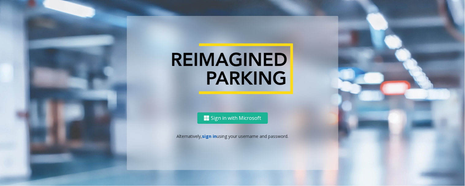
click at [212, 135] on link "sign in" at bounding box center [209, 136] width 15 height 6
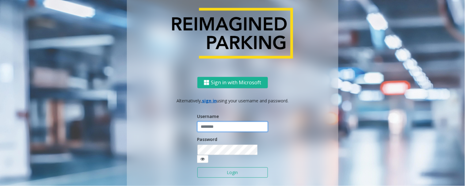
type input "*****"
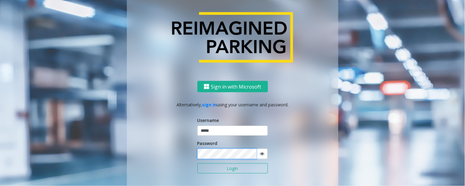
click at [197, 163] on button "Login" at bounding box center [232, 168] width 71 height 10
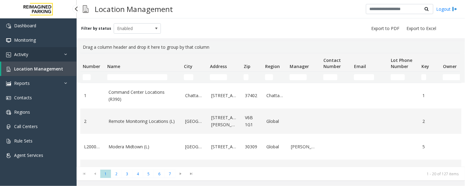
click at [29, 55] on link "Activity" at bounding box center [38, 54] width 77 height 14
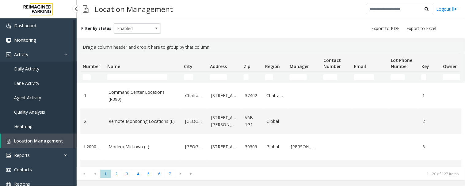
click at [36, 70] on span "Daily Activity" at bounding box center [26, 69] width 25 height 6
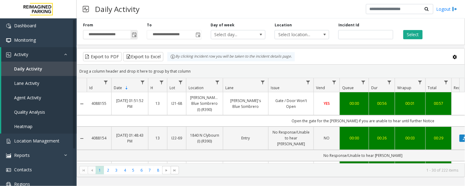
click at [135, 35] on span "Toggle popup" at bounding box center [134, 34] width 5 height 5
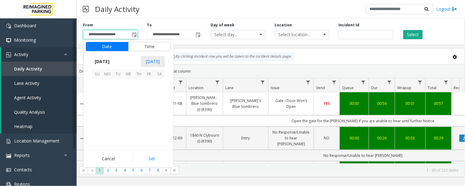
scroll to position [110003, 0]
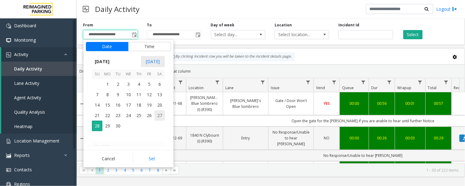
click at [161, 115] on span "27" at bounding box center [160, 115] width 10 height 10
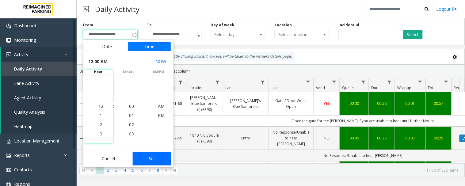
click at [153, 160] on button "Set" at bounding box center [152, 158] width 39 height 13
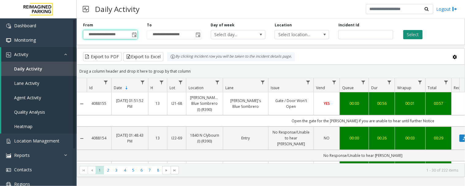
click at [408, 35] on button "Select" at bounding box center [412, 34] width 19 height 9
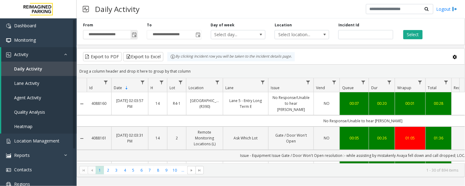
click at [135, 34] on span "Toggle popup" at bounding box center [134, 34] width 5 height 5
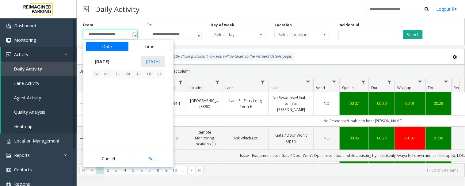
scroll to position [110003, 0]
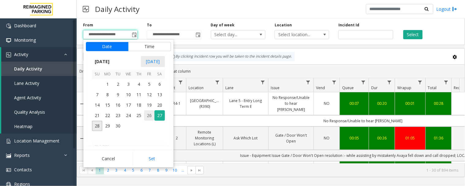
click at [151, 115] on span "26" at bounding box center [149, 115] width 10 height 10
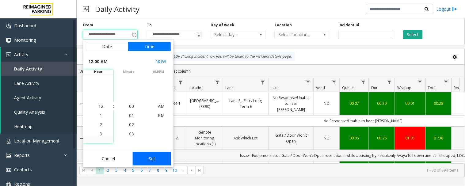
click at [155, 156] on button "Set" at bounding box center [152, 158] width 39 height 13
type input "**********"
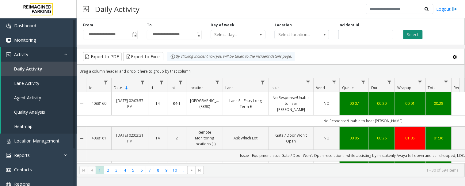
click at [419, 34] on button "Select" at bounding box center [412, 34] width 19 height 9
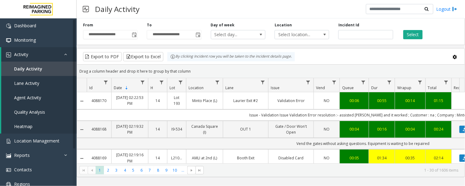
click at [219, 181] on div "**********" at bounding box center [271, 102] width 388 height 168
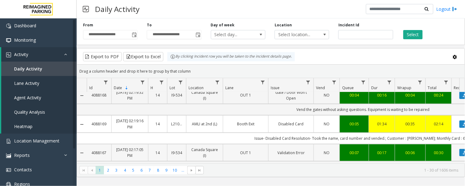
scroll to position [68, 0]
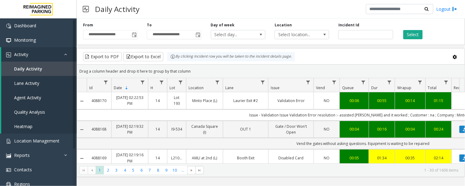
scroll to position [68, 0]
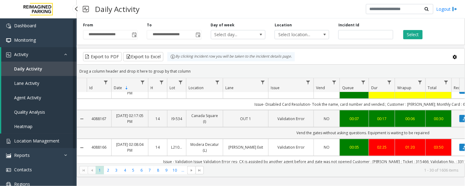
click at [41, 143] on span "Location Management" at bounding box center [36, 141] width 45 height 6
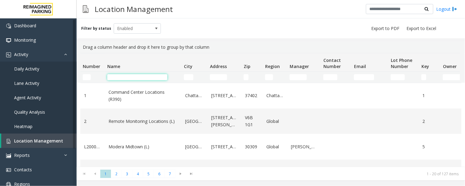
click at [115, 75] on input "Name Filter" at bounding box center [137, 77] width 60 height 6
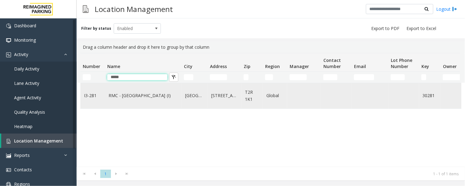
type input "*****"
click at [120, 93] on link "RMC - Mount Royal Village (I)" at bounding box center [143, 95] width 69 height 7
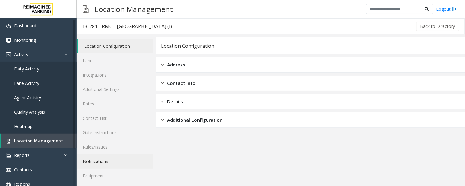
scroll to position [16, 0]
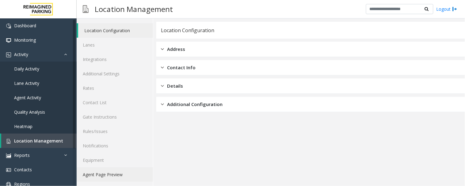
click at [103, 173] on link "Agent Page Preview" at bounding box center [115, 174] width 76 height 14
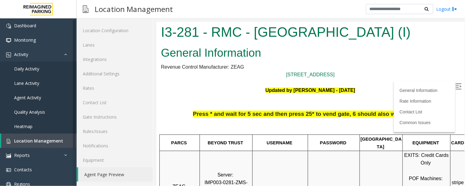
click at [455, 84] on img at bounding box center [458, 86] width 6 height 6
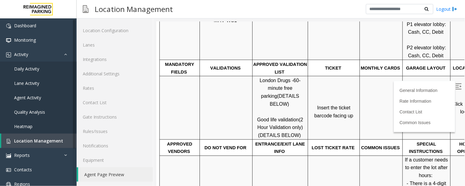
scroll to position [170, 41]
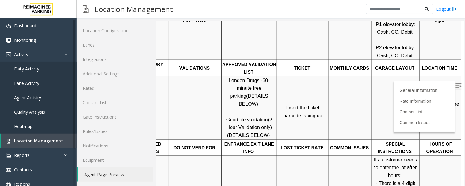
click at [425, 107] on p "Click Here for the local time" at bounding box center [440, 108] width 41 height 16
click at [426, 103] on span "Click Here for the local time" at bounding box center [440, 107] width 39 height 13
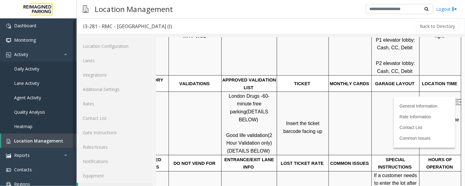
scroll to position [16, 0]
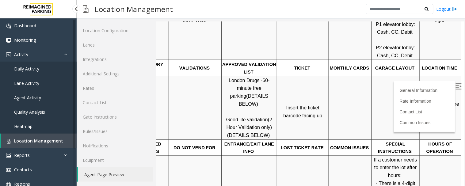
click at [44, 142] on span "Location Management" at bounding box center [38, 141] width 49 height 6
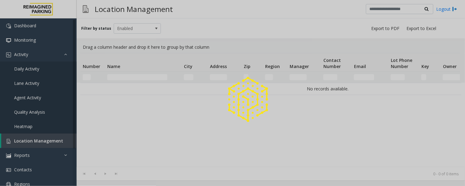
click at [139, 76] on div at bounding box center [232, 93] width 465 height 186
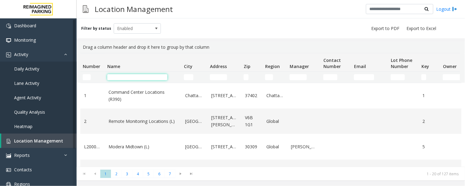
click at [139, 76] on input "Name Filter" at bounding box center [137, 77] width 60 height 6
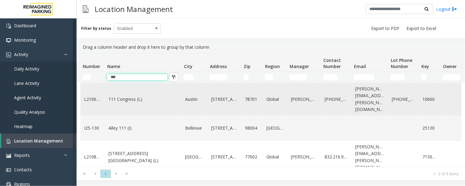
type input "***"
click at [136, 96] on link "111 Congress (L)" at bounding box center [143, 99] width 69 height 7
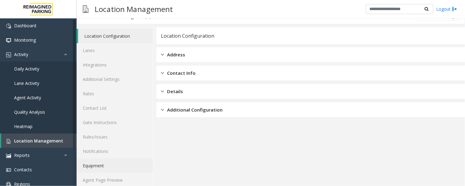
scroll to position [16, 0]
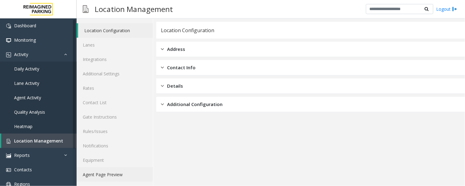
click at [101, 175] on link "Agent Page Preview" at bounding box center [115, 174] width 76 height 14
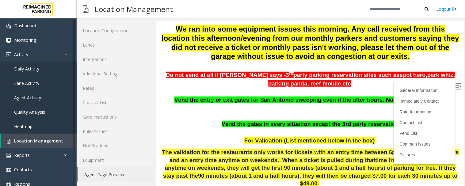
scroll to position [102, 0]
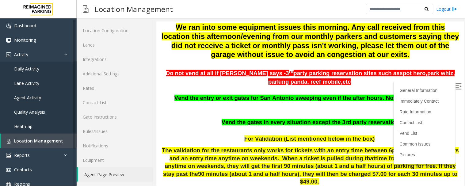
click at [455, 84] on img at bounding box center [458, 86] width 6 height 6
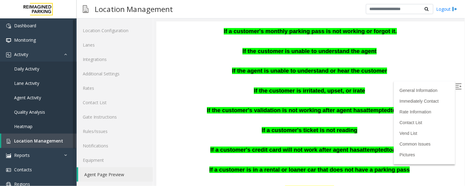
scroll to position [307, 0]
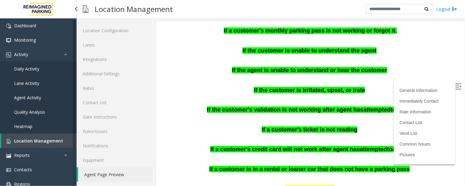
click at [45, 139] on span "Location Management" at bounding box center [38, 141] width 49 height 6
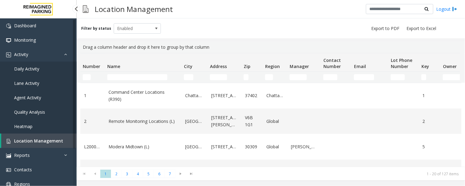
click at [23, 69] on span "Daily Activity" at bounding box center [26, 69] width 25 height 6
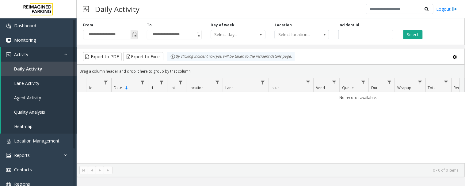
click at [134, 33] on span "Toggle popup" at bounding box center [134, 34] width 5 height 5
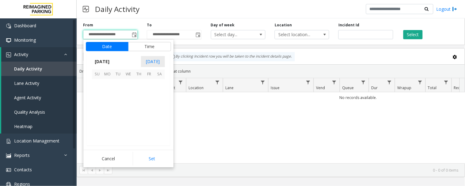
scroll to position [110003, 0]
click at [99, 124] on span "28" at bounding box center [97, 126] width 10 height 10
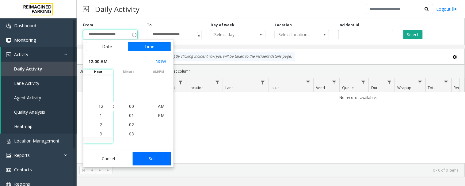
click at [161, 155] on button "Set" at bounding box center [152, 158] width 39 height 13
type input "**********"
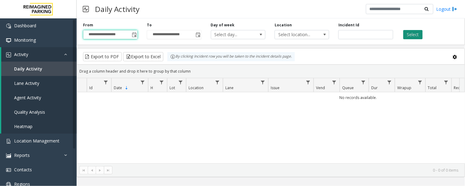
click at [411, 35] on button "Select" at bounding box center [412, 34] width 19 height 9
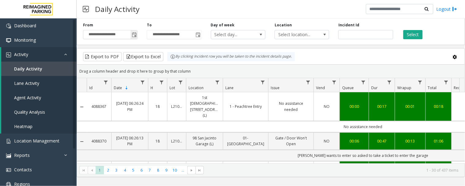
click at [135, 33] on span "Toggle popup" at bounding box center [134, 34] width 5 height 5
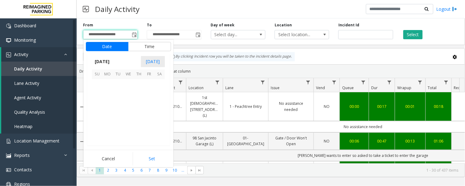
scroll to position [110003, 0]
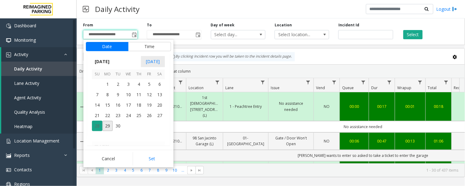
click at [97, 124] on span "28" at bounding box center [97, 126] width 10 height 10
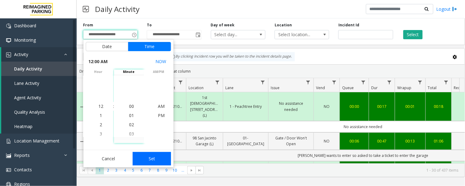
click at [158, 158] on button "Set" at bounding box center [152, 158] width 39 height 13
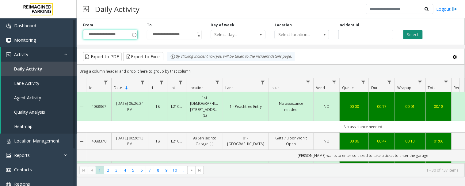
click at [412, 34] on button "Select" at bounding box center [412, 34] width 19 height 9
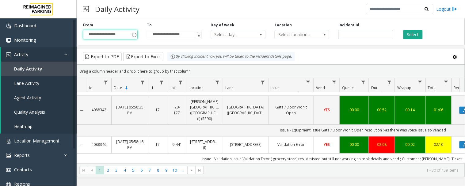
scroll to position [886, 0]
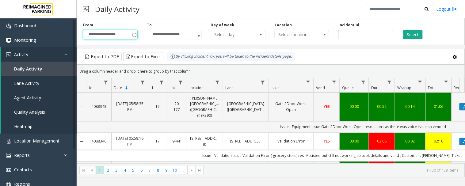
click at [237, 179] on div "**********" at bounding box center [271, 102] width 388 height 168
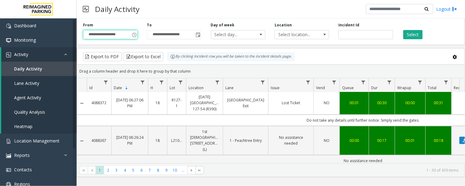
scroll to position [0, 0]
